Goal: Check status

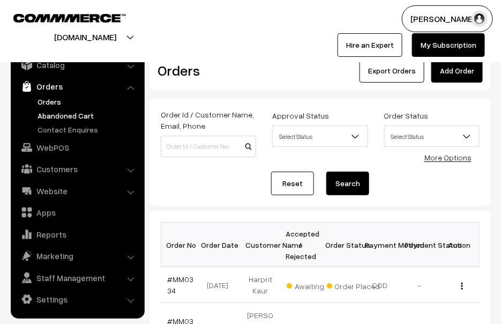
click at [64, 112] on link "Abandoned Cart" at bounding box center [88, 115] width 106 height 11
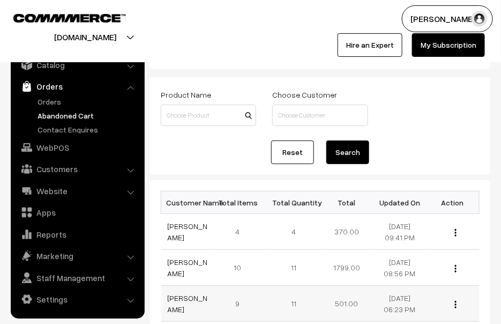
scroll to position [53, 0]
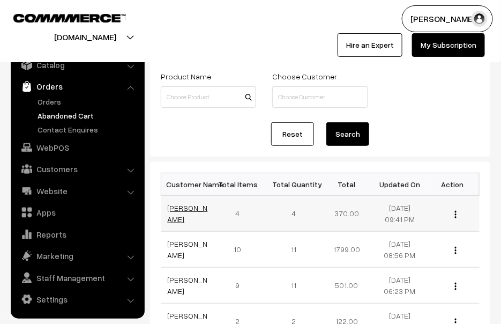
click at [182, 220] on link "[PERSON_NAME]" at bounding box center [188, 213] width 40 height 20
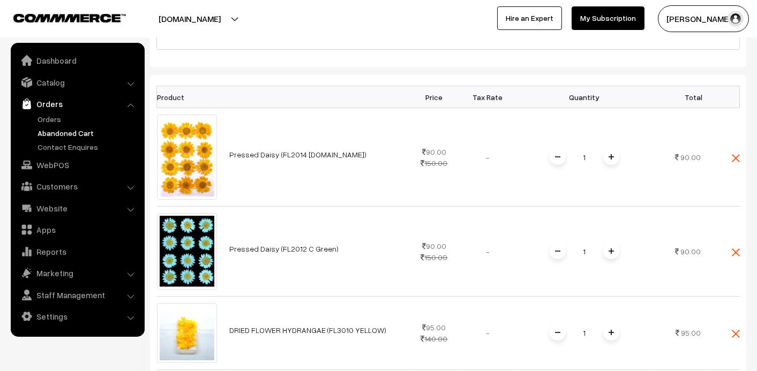
scroll to position [214, 0]
